Goal: Task Accomplishment & Management: Manage account settings

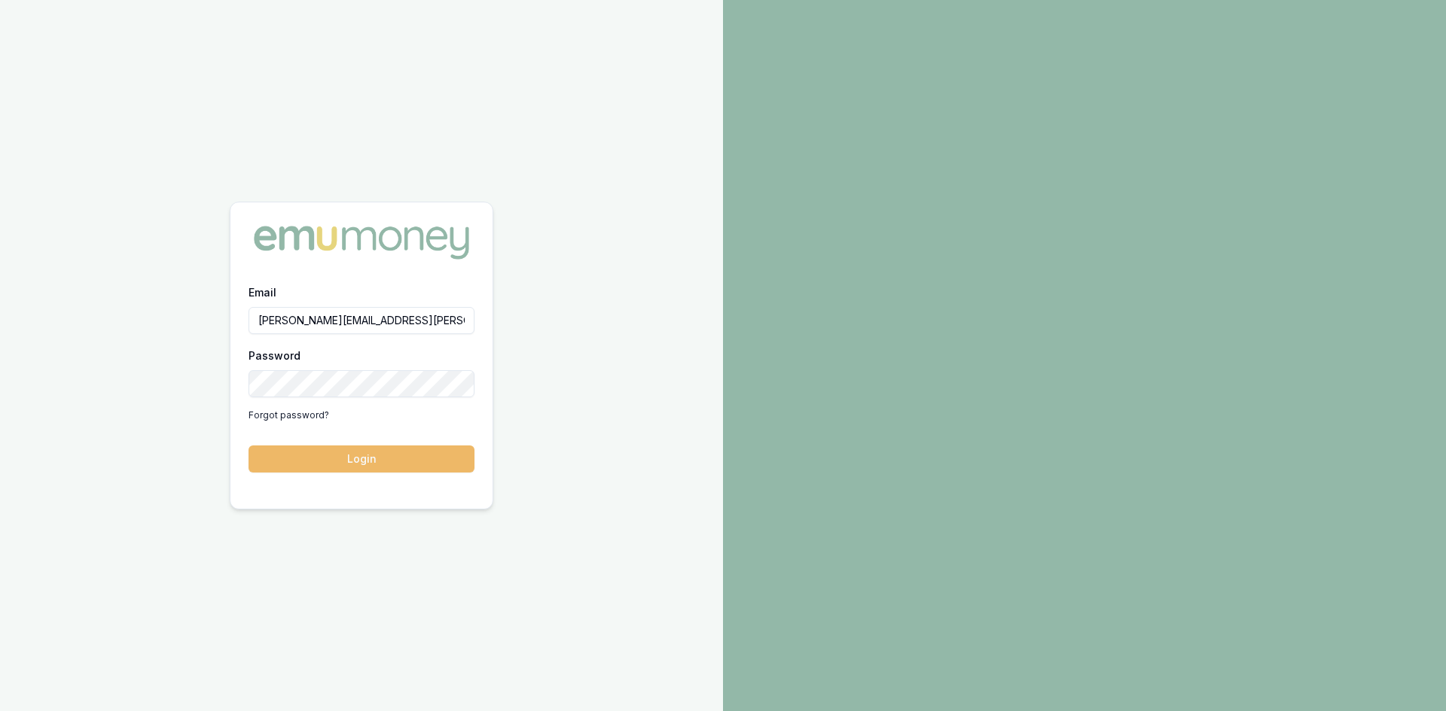
click at [370, 466] on button "Login" at bounding box center [361, 459] width 226 height 27
